Goal: Task Accomplishment & Management: Complete application form

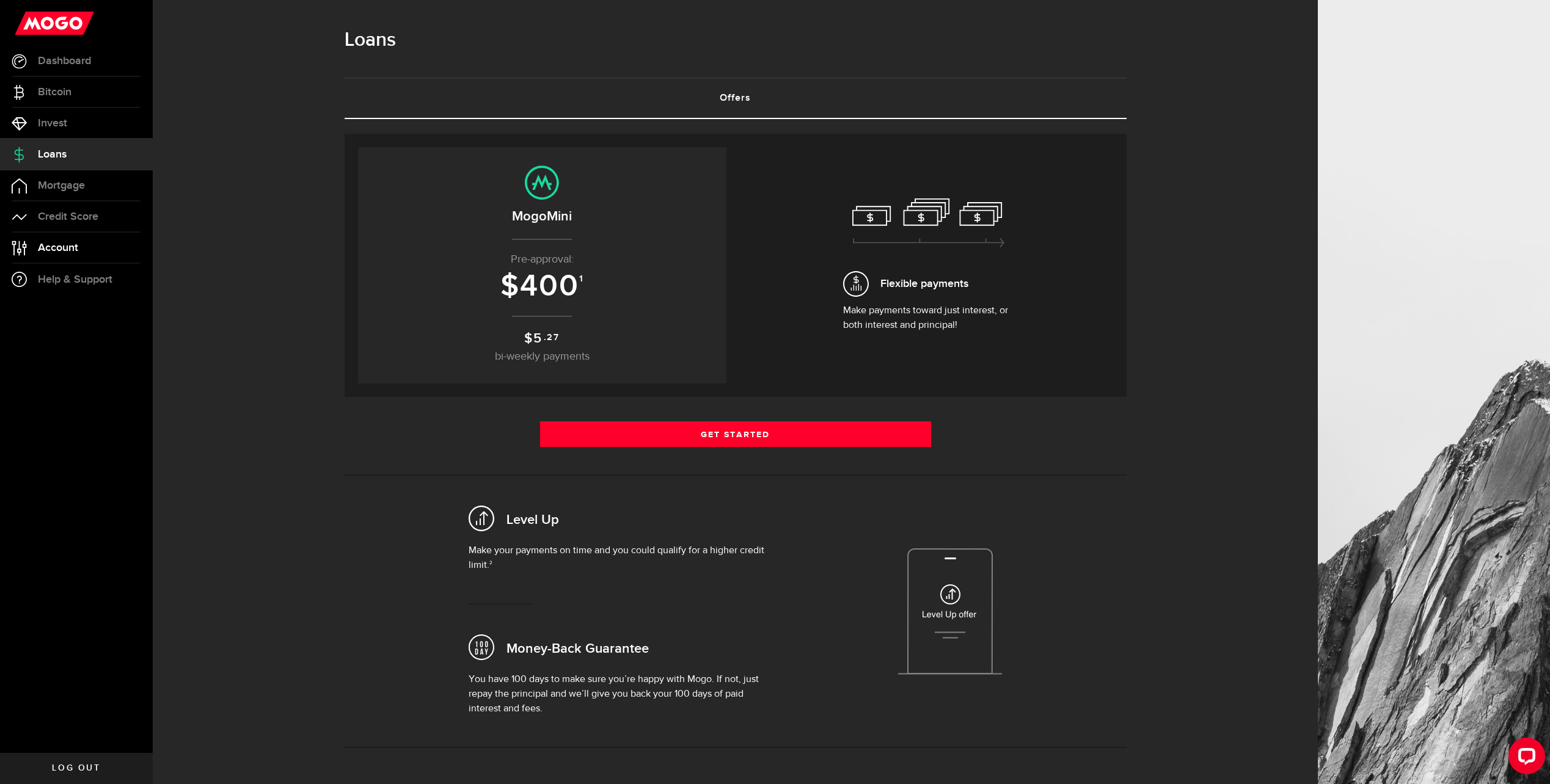
click at [82, 243] on link "Account Compte" at bounding box center [76, 248] width 153 height 30
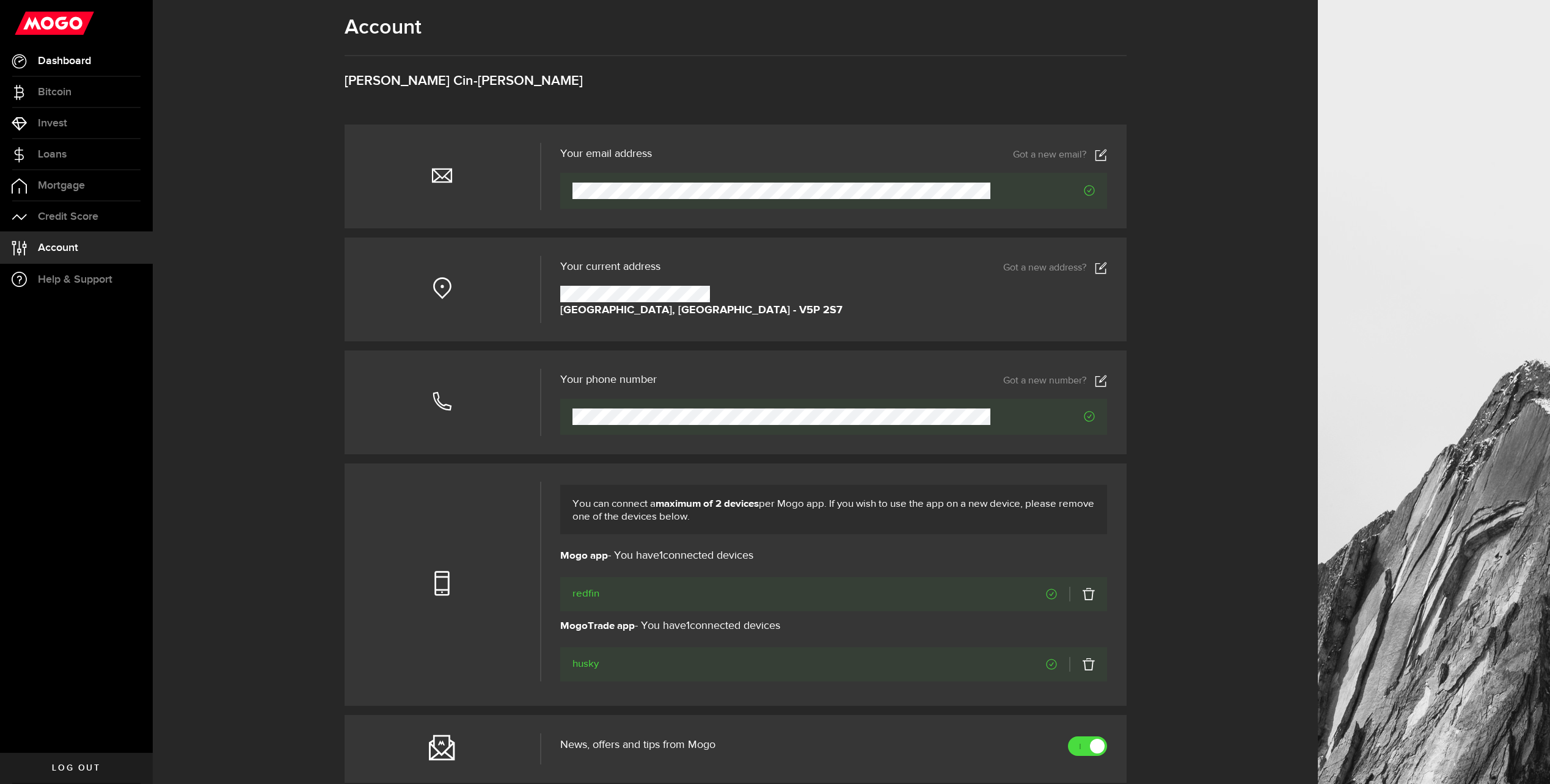
click at [74, 62] on span "Dashboard" at bounding box center [64, 61] width 53 height 11
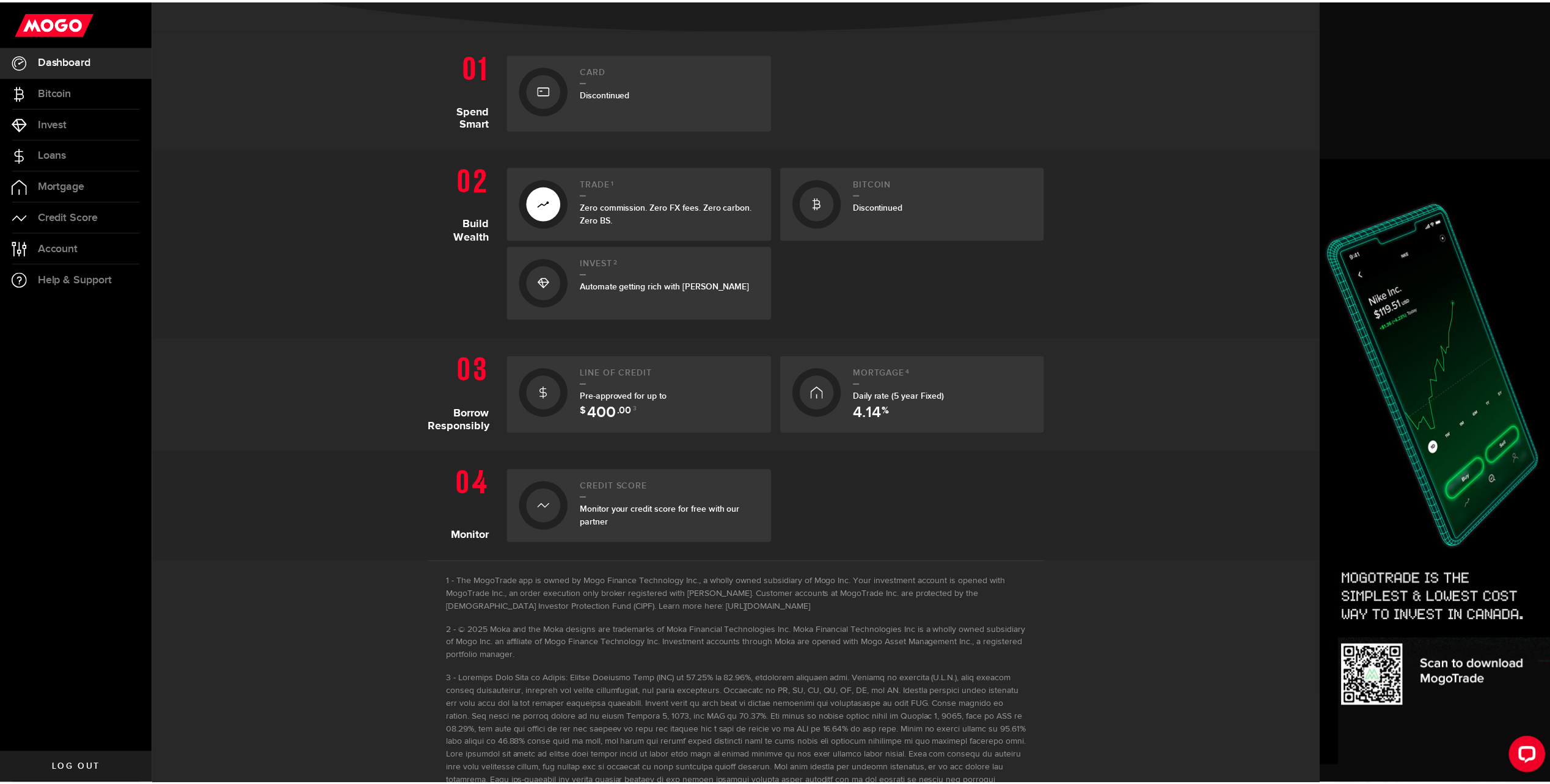
scroll to position [339, 0]
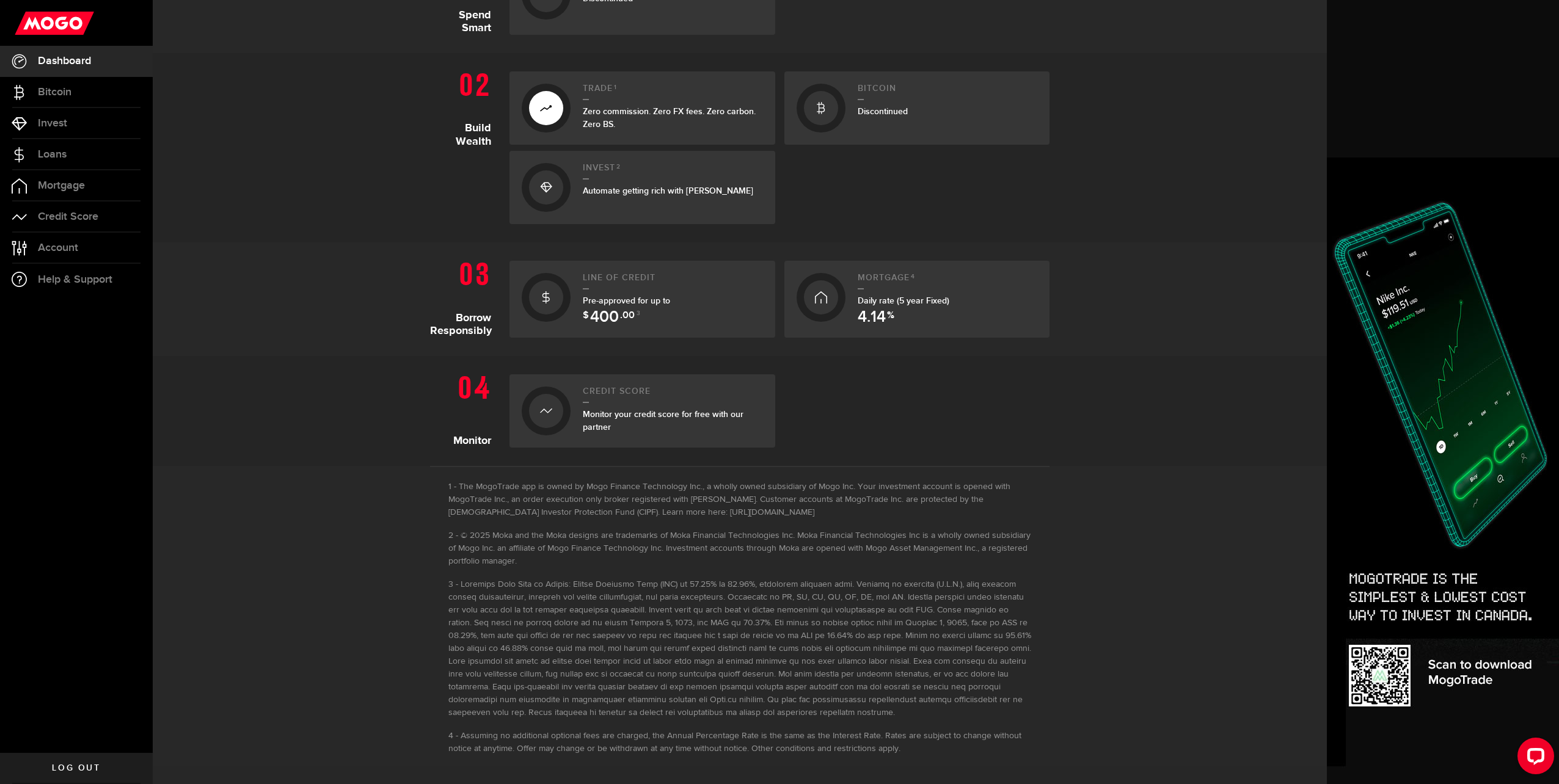
click at [621, 315] on span ".00" at bounding box center [627, 318] width 14 height 14
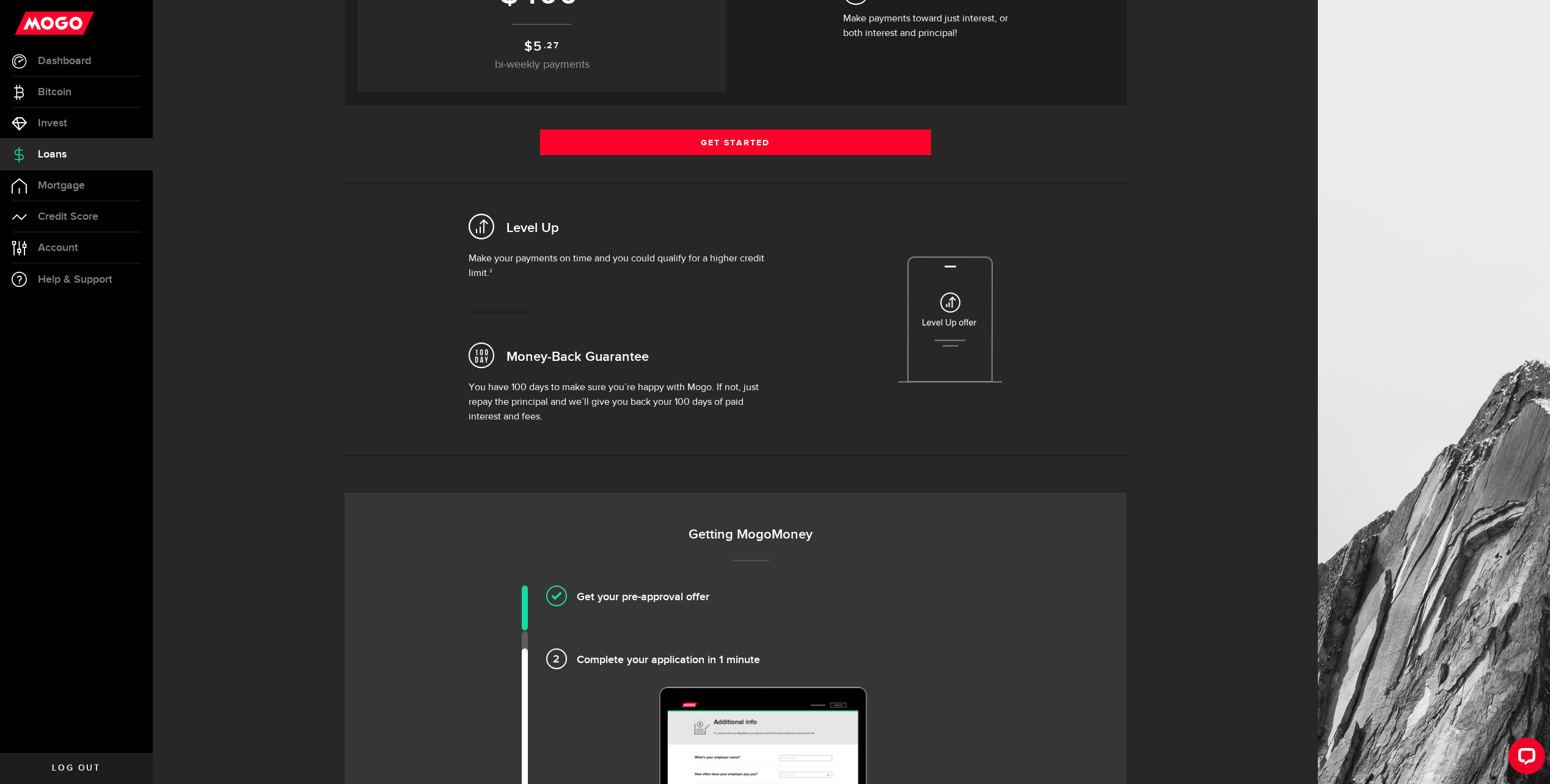
scroll to position [244, 0]
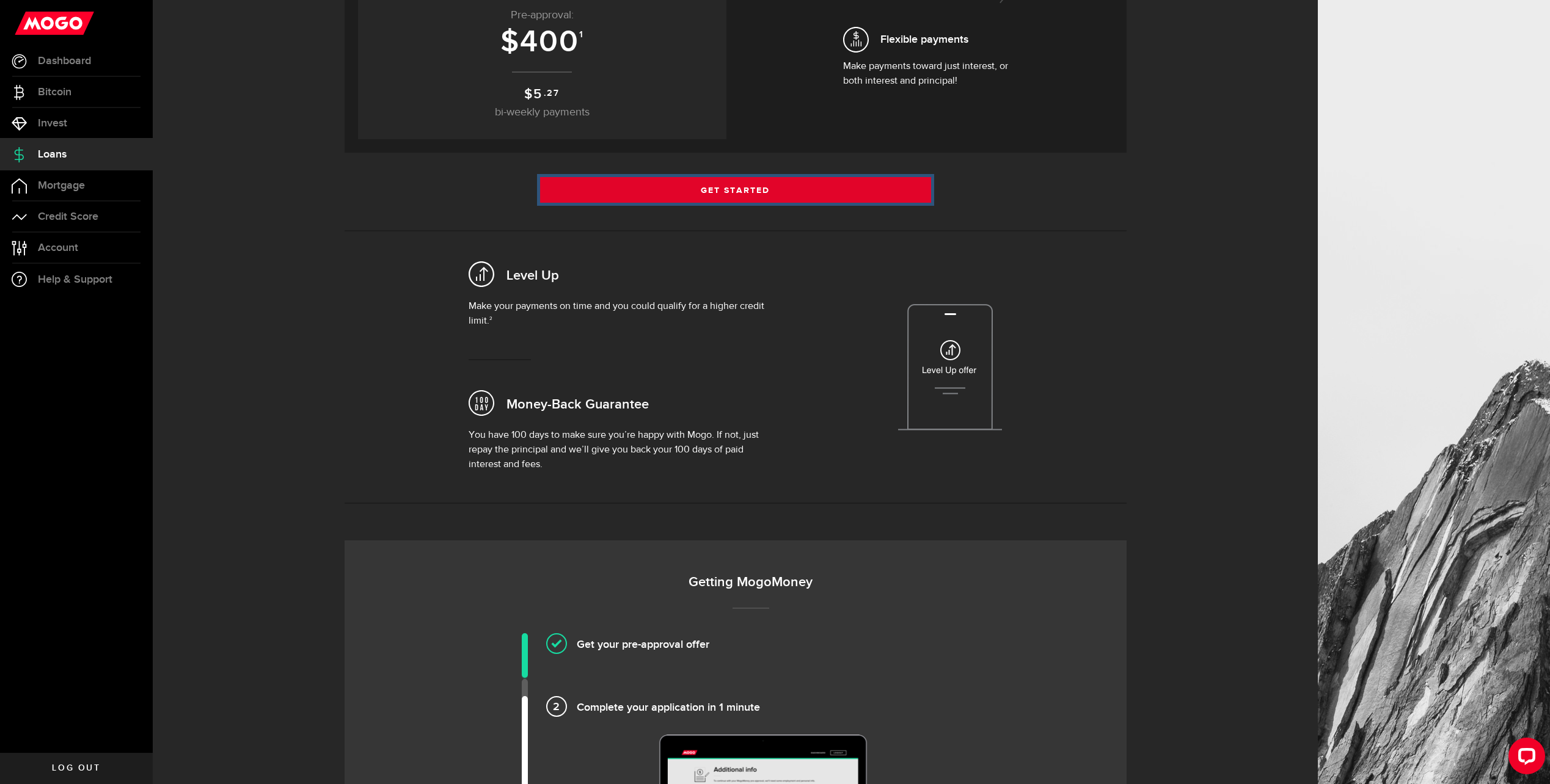
click at [795, 198] on link "Get Started" at bounding box center [735, 189] width 391 height 25
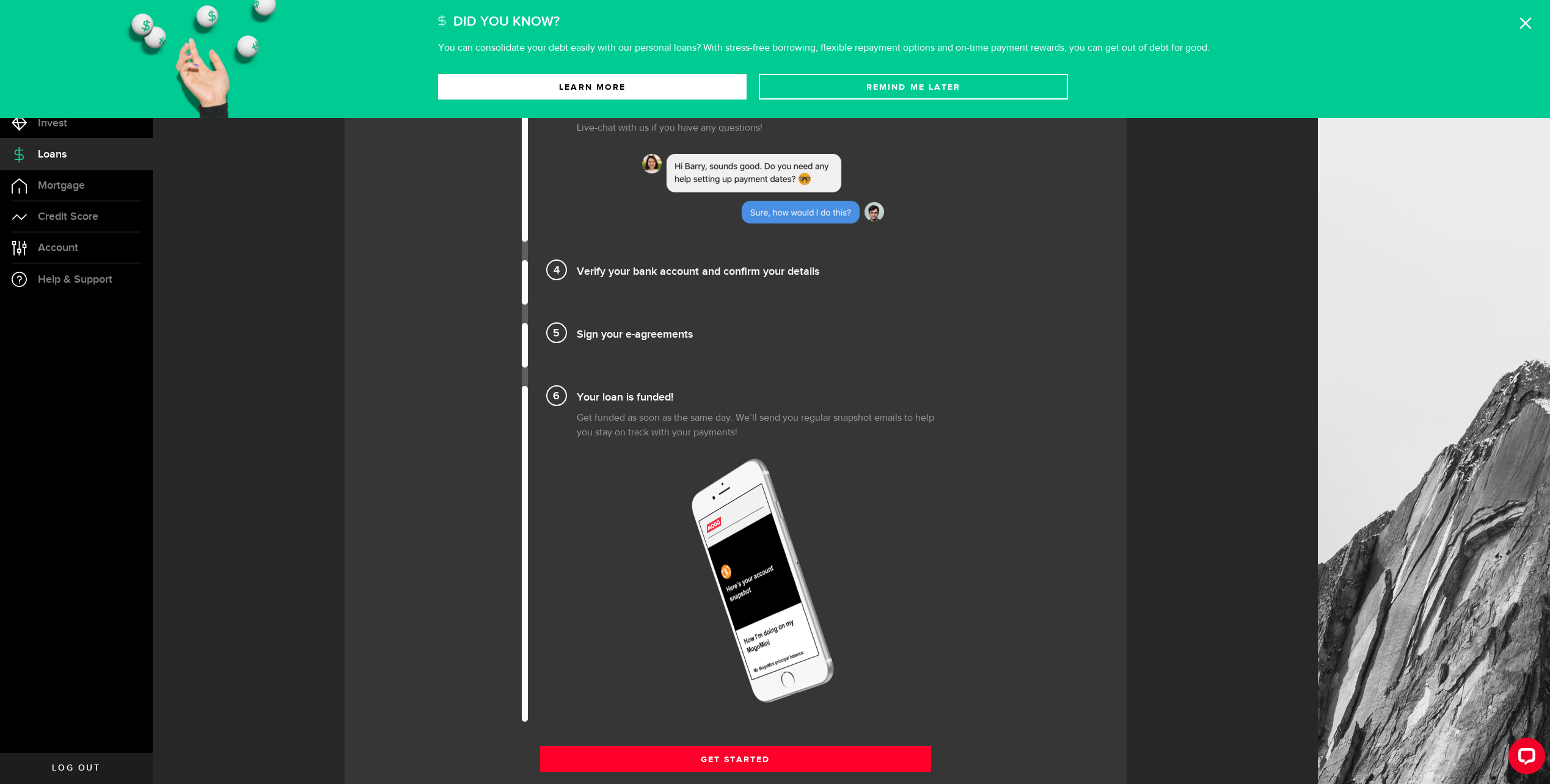
scroll to position [1160, 0]
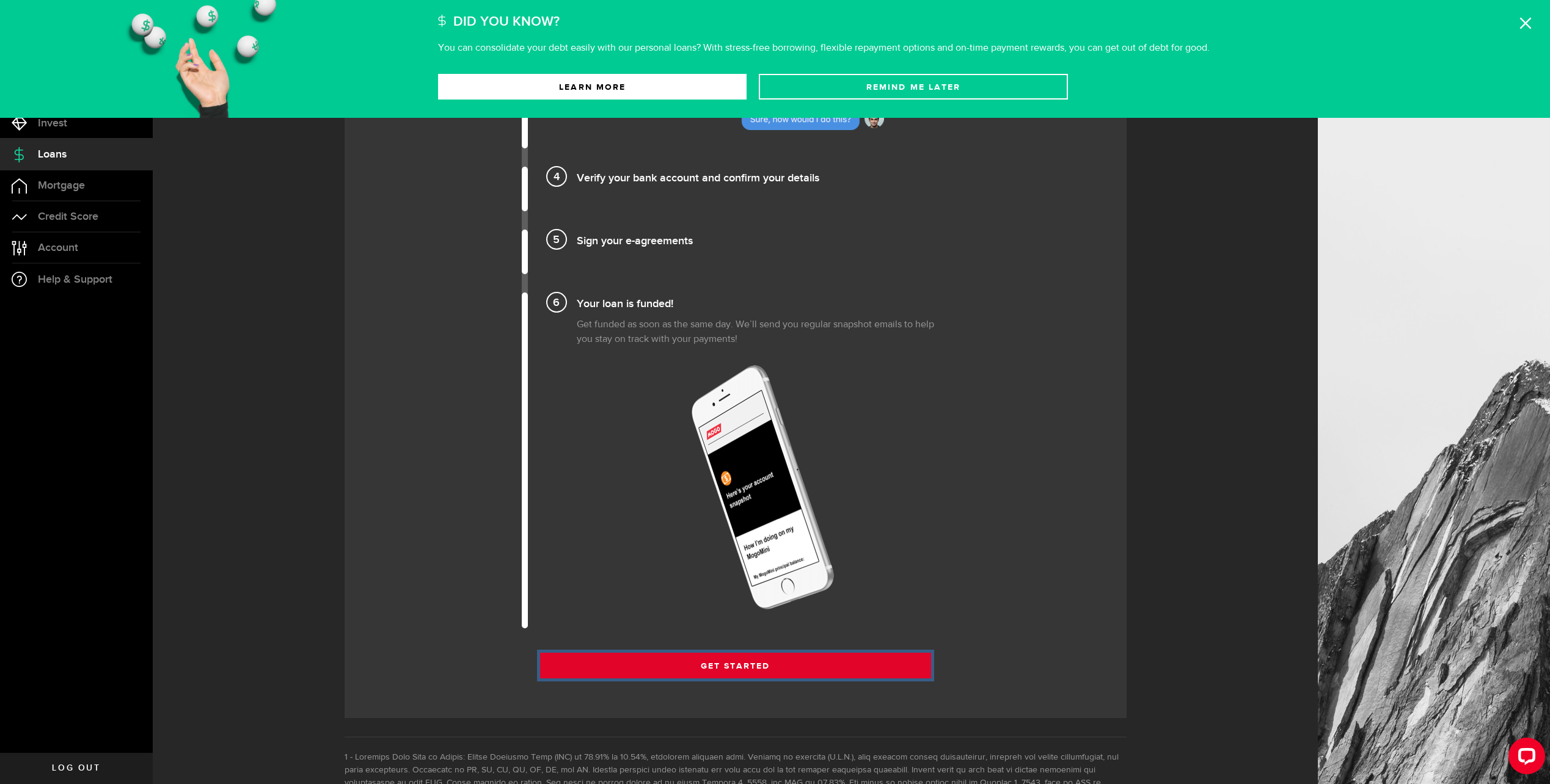
click at [916, 665] on link "Get Started" at bounding box center [735, 665] width 391 height 25
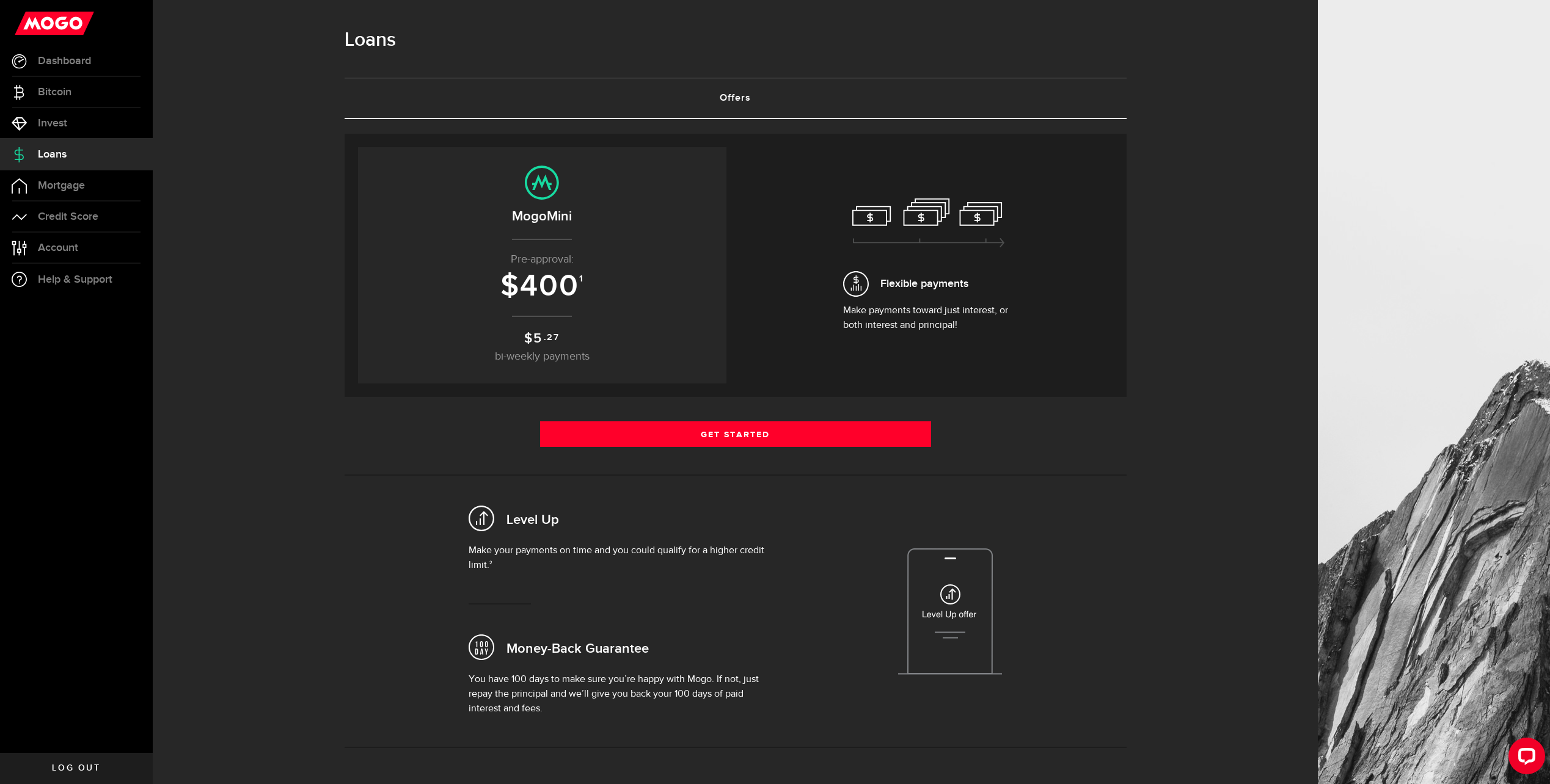
click at [82, 772] on span "Log out" at bounding box center [76, 768] width 48 height 9
